Goal: Use online tool/utility: Utilize a website feature to perform a specific function

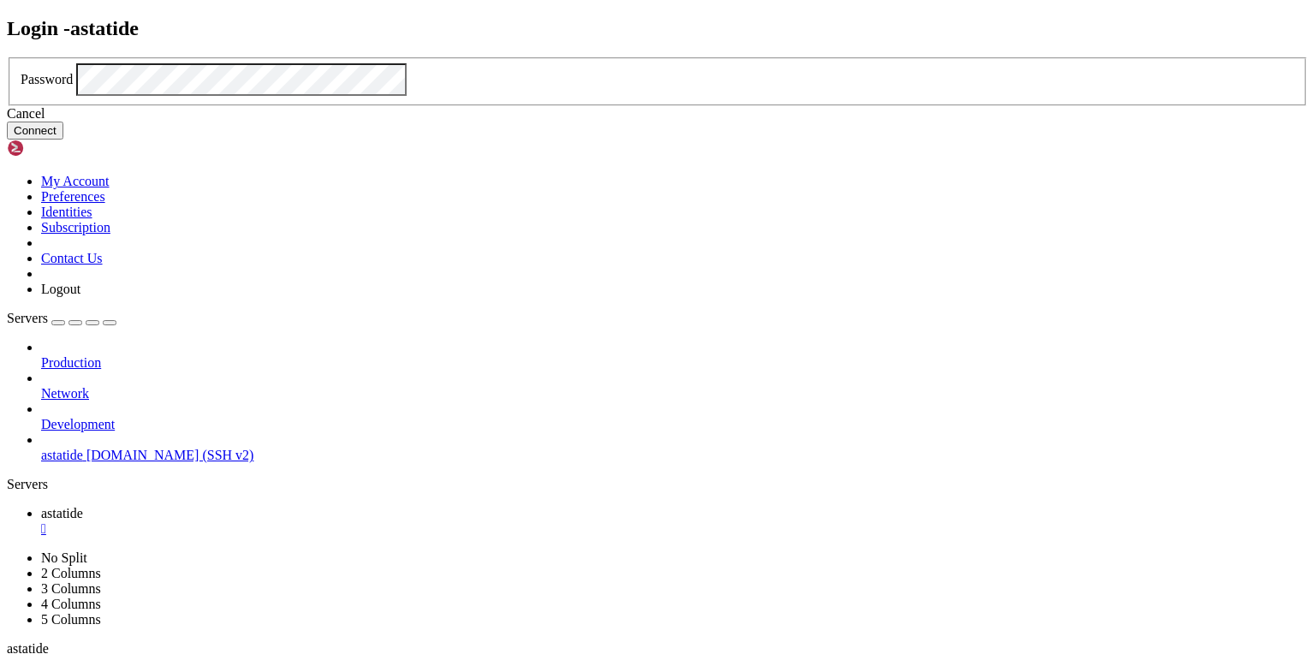
click at [63, 140] on button "Connect" at bounding box center [35, 131] width 56 height 18
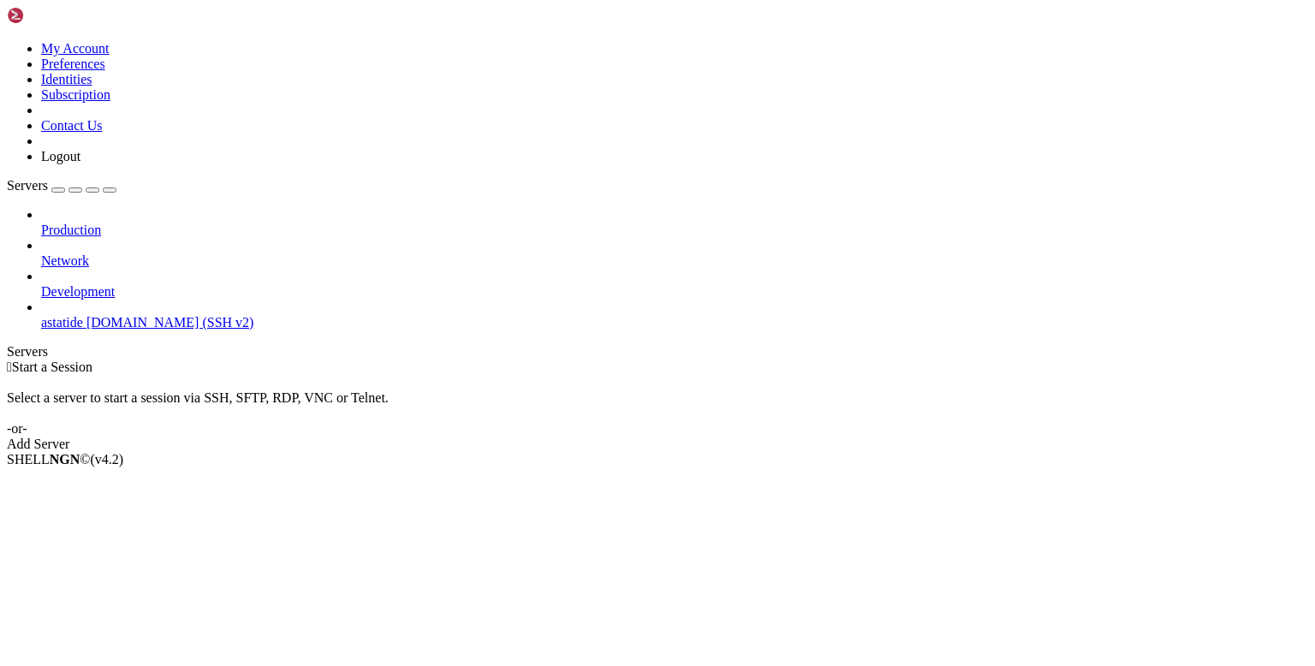
click at [740, 437] on div "Add Server" at bounding box center [657, 444] width 1301 height 15
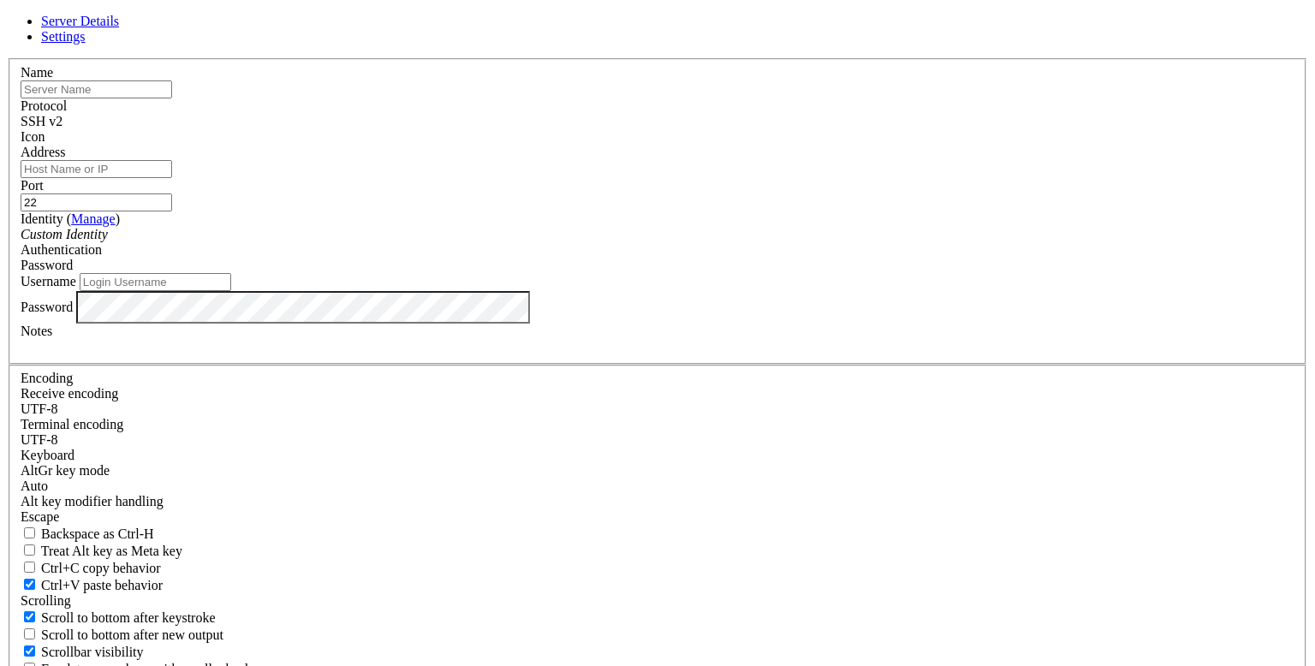
click at [7, 58] on icon at bounding box center [7, 58] width 0 height 0
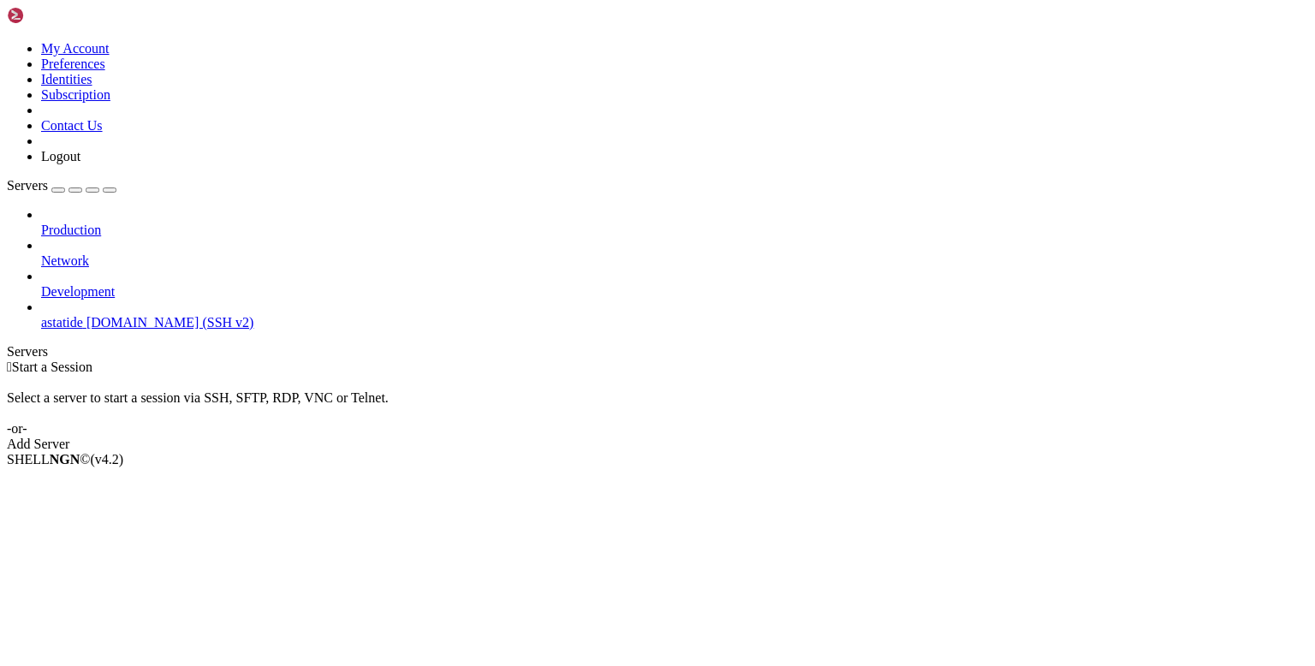
click at [118, 315] on span "[DOMAIN_NAME] (SSH v2)" at bounding box center [170, 322] width 168 height 15
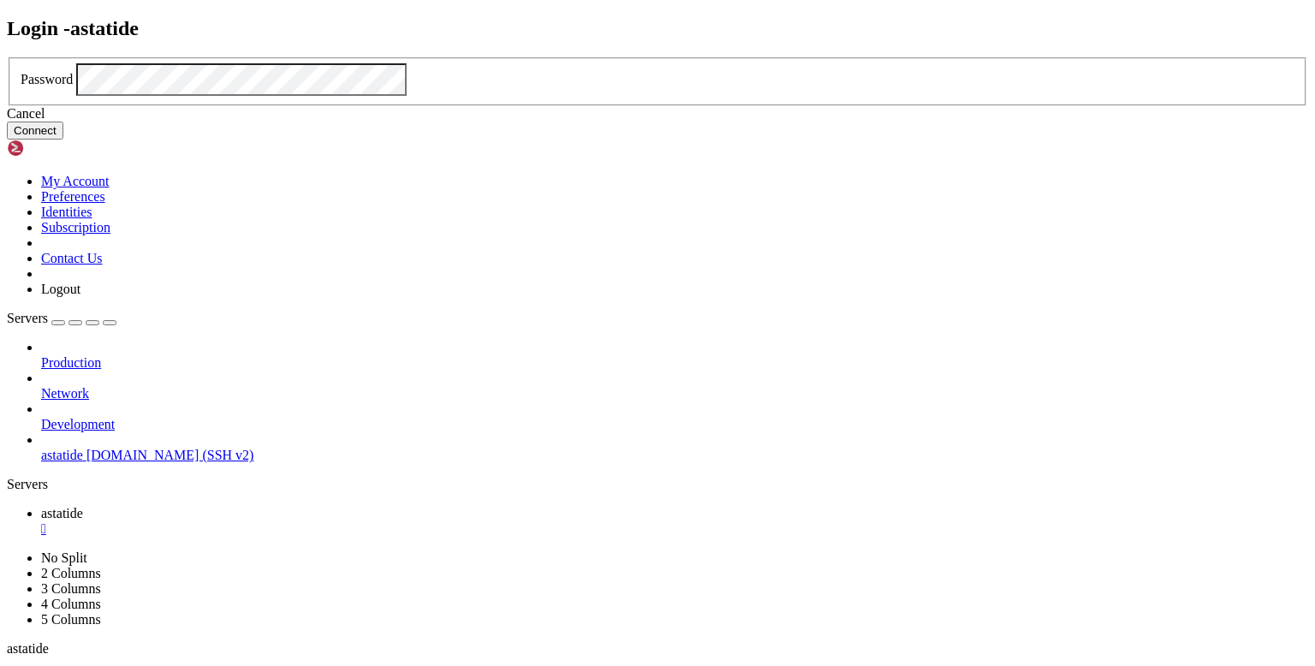
click at [63, 140] on button "Connect" at bounding box center [35, 131] width 56 height 18
